Goal: Task Accomplishment & Management: Use online tool/utility

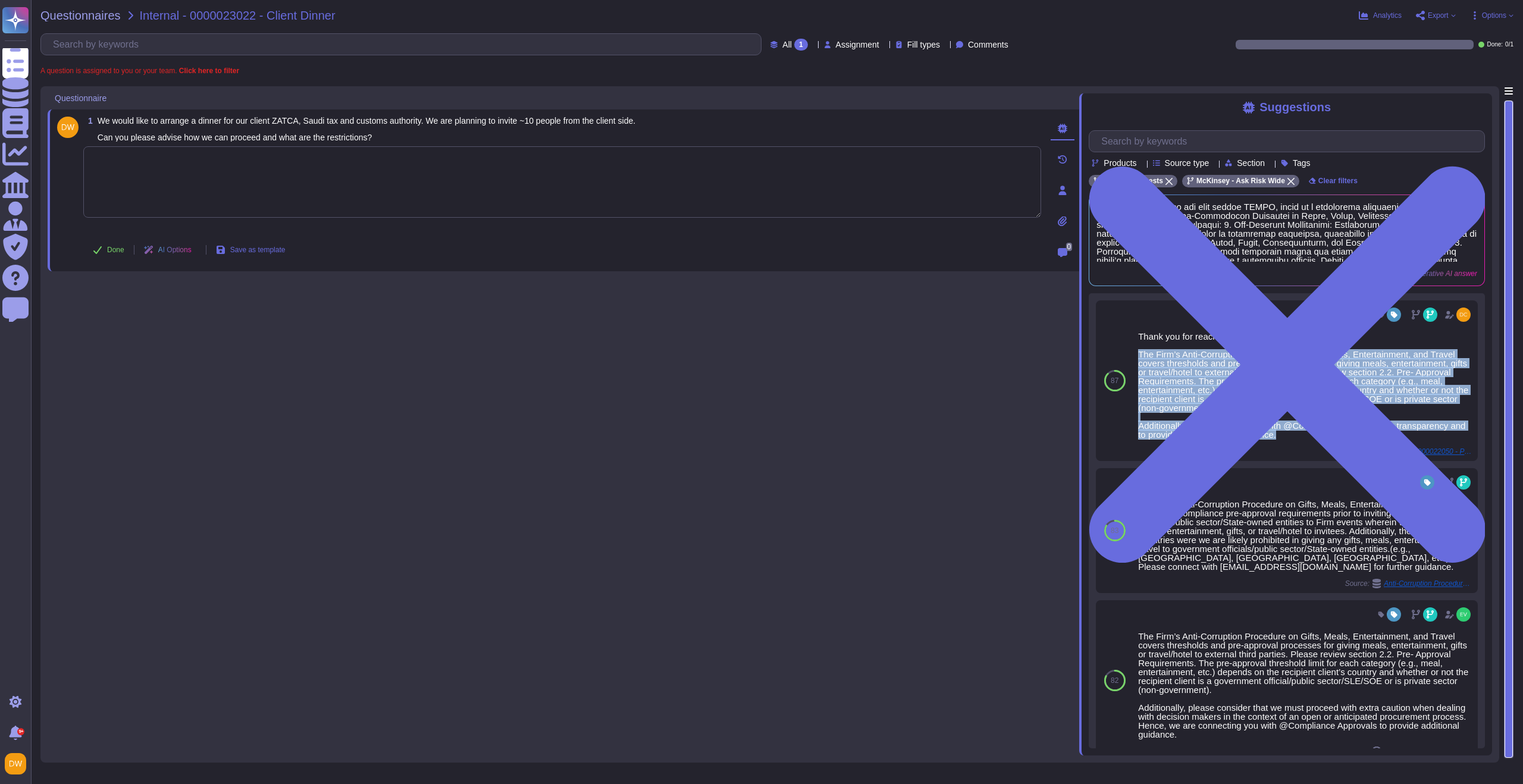
scroll to position [290, 0]
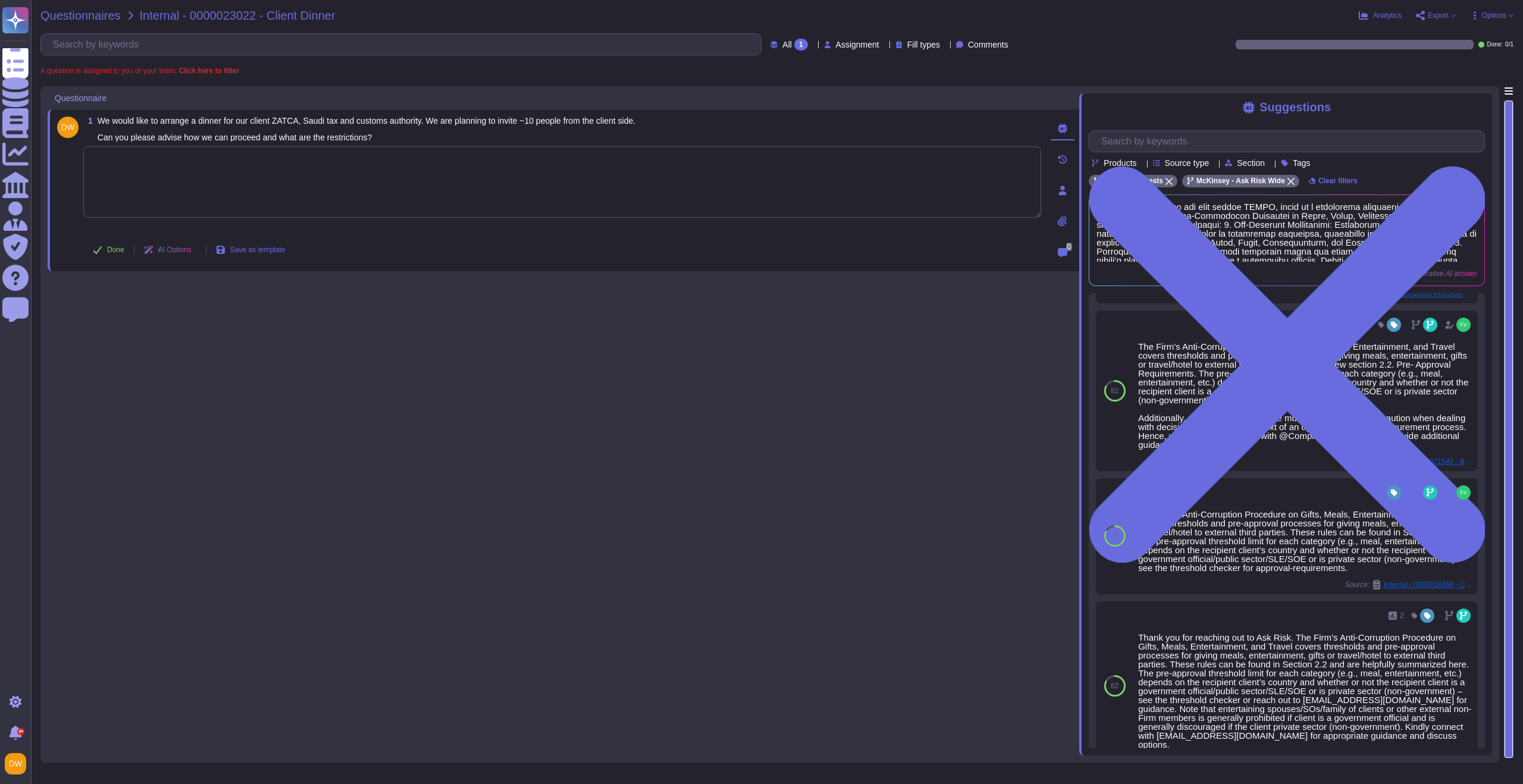
click at [94, 18] on span "Questionnaires" at bounding box center [81, 15] width 80 height 12
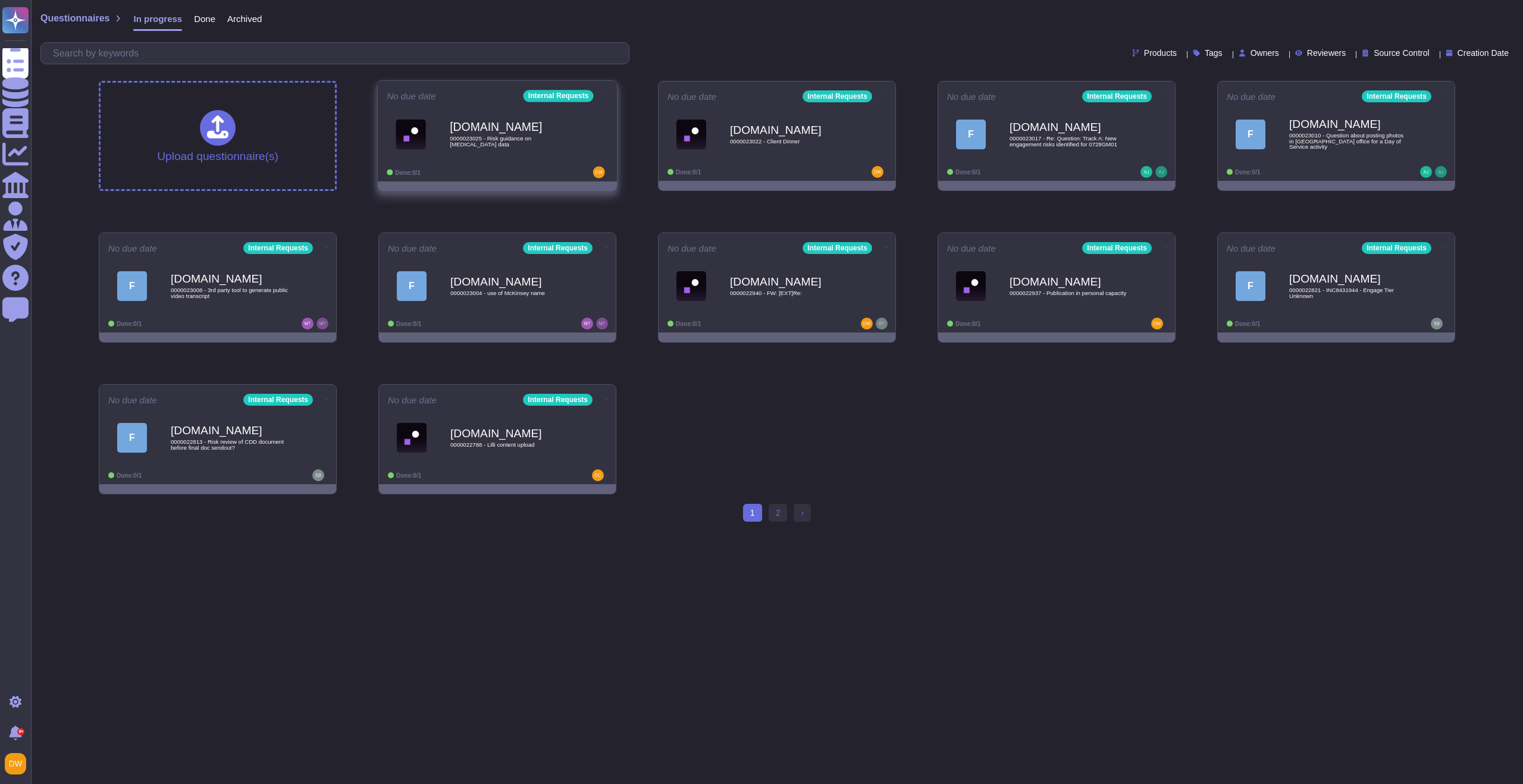
click at [518, 146] on span "0000023025 - Risk guidance on [MEDICAL_DATA] data" at bounding box center [510, 141] width 120 height 11
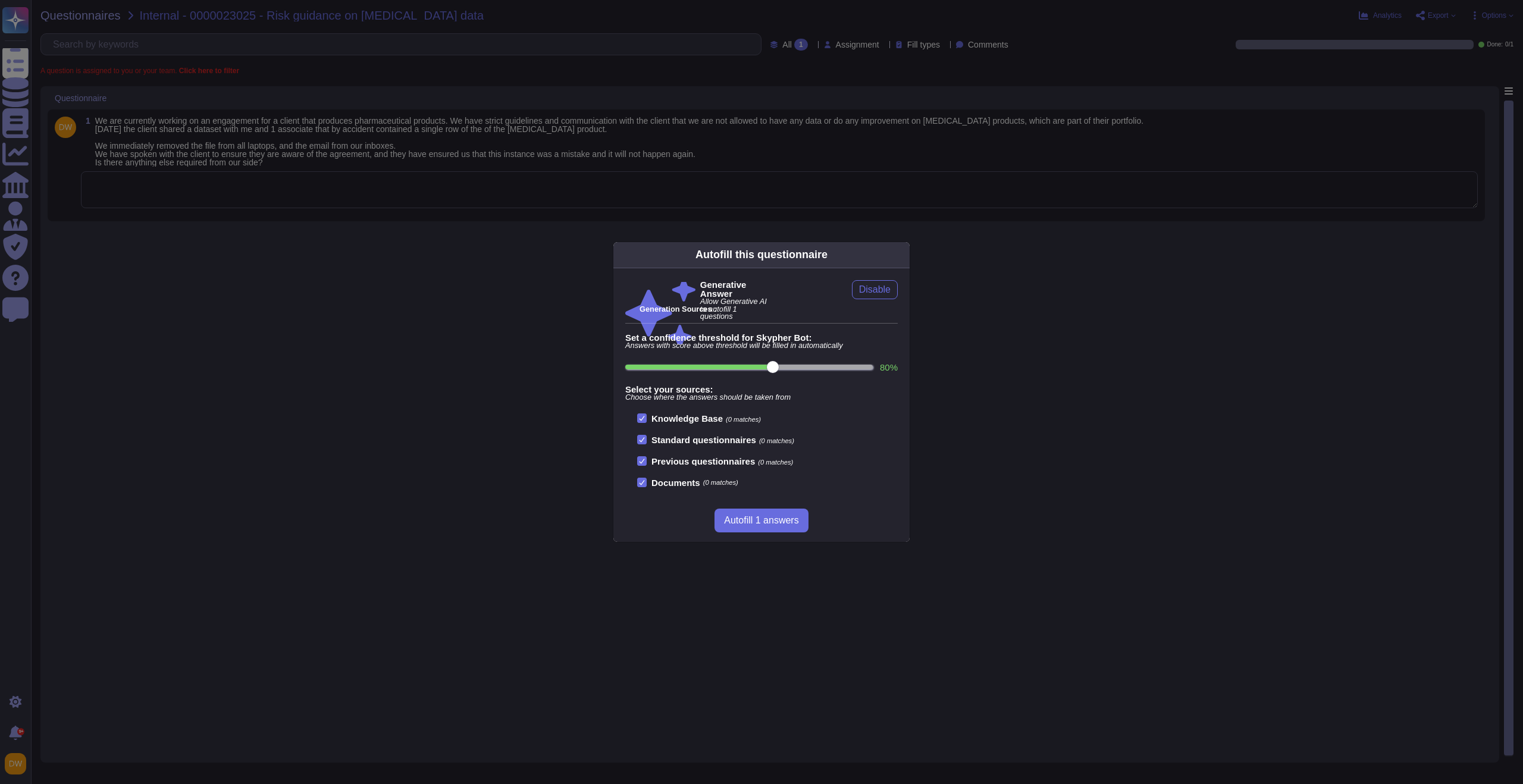
click at [349, 214] on div "Autofill this questionnaire Generative Answer Allow Generative AI to autofill 1…" at bounding box center [761, 392] width 1523 height 784
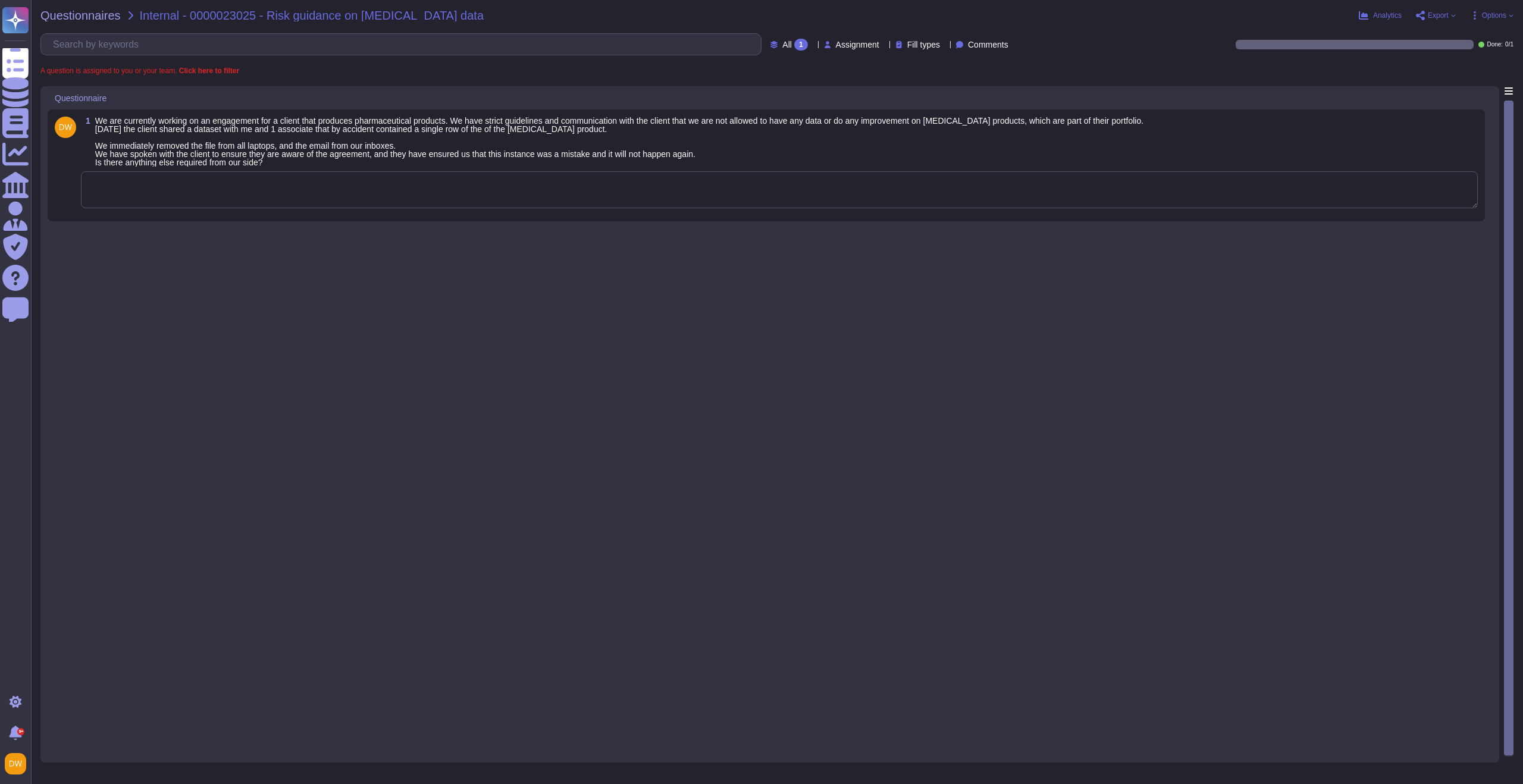
click at [334, 202] on textarea at bounding box center [779, 190] width 1397 height 37
